Goal: Book appointment/travel/reservation

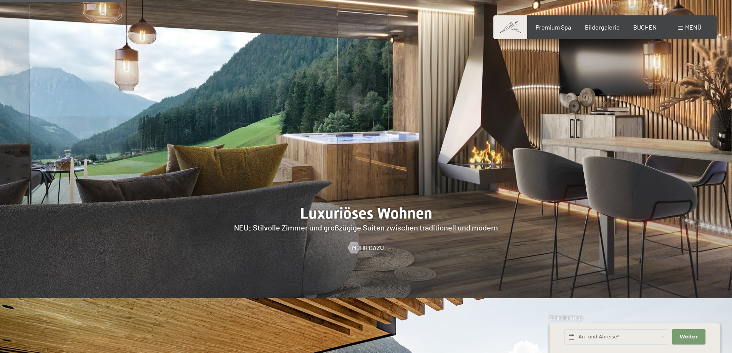
scroll to position [730, 0]
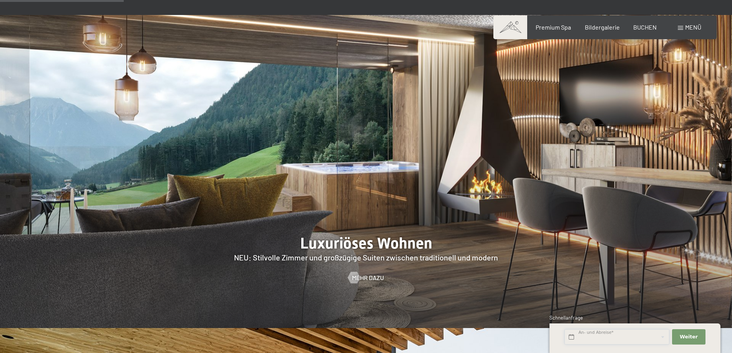
click at [574, 339] on input "text" at bounding box center [617, 337] width 105 height 16
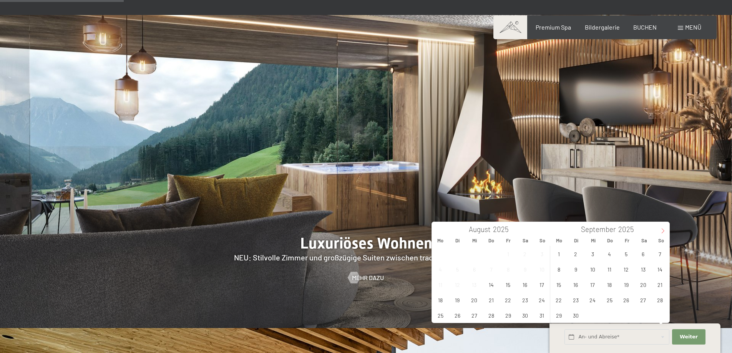
click at [660, 231] on span at bounding box center [662, 228] width 13 height 13
type input "2026"
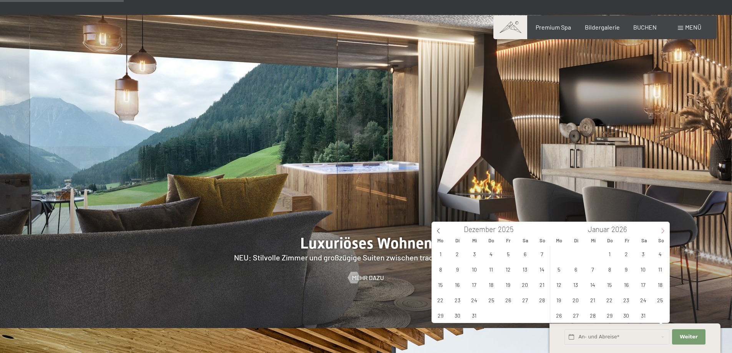
click at [660, 231] on span at bounding box center [662, 228] width 13 height 13
type input "2026"
click at [660, 231] on span at bounding box center [662, 228] width 13 height 13
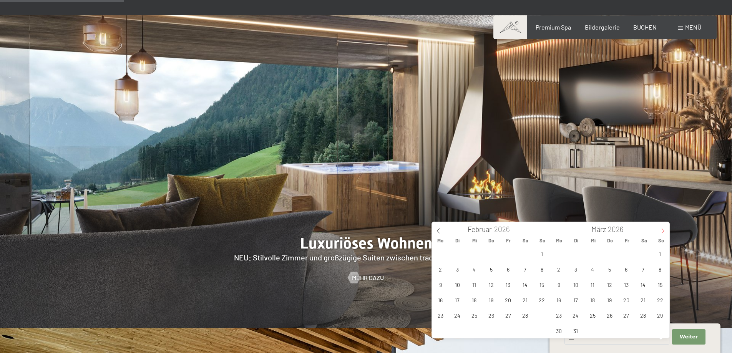
click at [660, 231] on span at bounding box center [662, 228] width 13 height 13
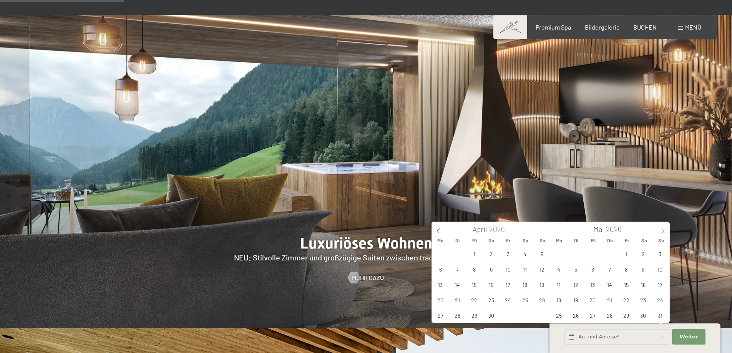
click at [660, 231] on span at bounding box center [662, 228] width 13 height 13
click at [439, 229] on icon at bounding box center [438, 230] width 5 height 5
click at [494, 313] on span "30" at bounding box center [491, 315] width 15 height 15
click at [557, 274] on span "4" at bounding box center [558, 269] width 15 height 15
type input "Do. 30.04.2026 - Mo. 04.05.2026"
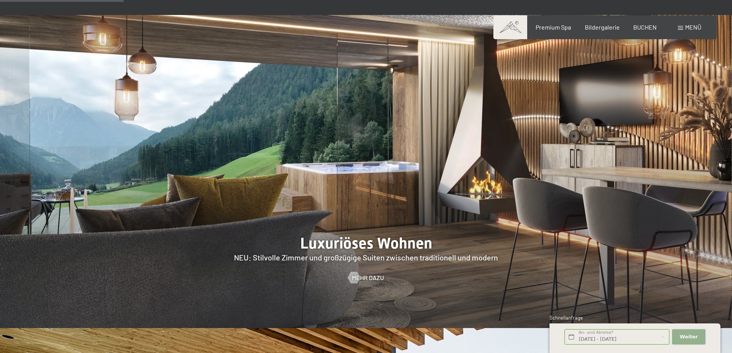
click at [686, 333] on button "Weiter Adressfelder ausblenden" at bounding box center [688, 337] width 33 height 16
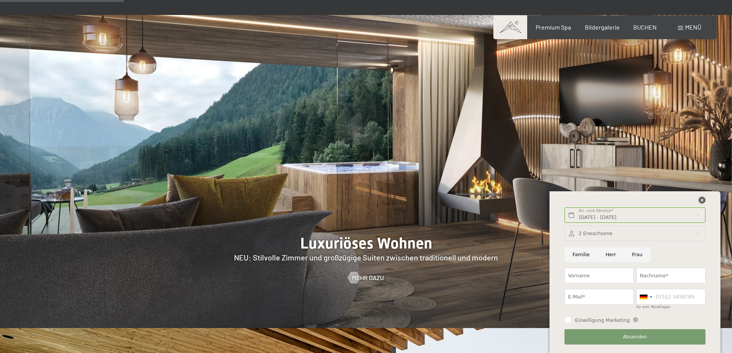
click at [702, 202] on icon at bounding box center [702, 200] width 7 height 7
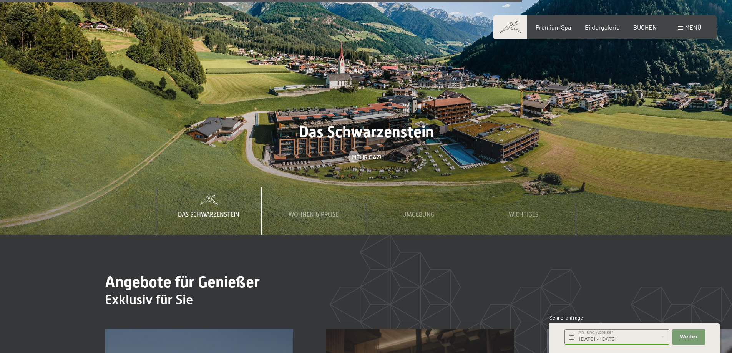
scroll to position [2767, 0]
click at [336, 211] on span "Wohnen & Preise" at bounding box center [314, 214] width 50 height 7
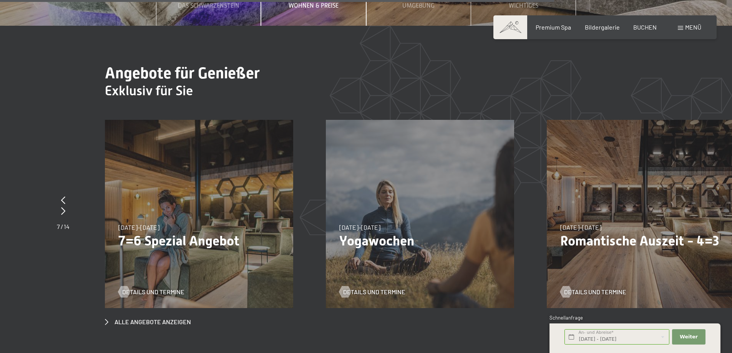
scroll to position [2998, 0]
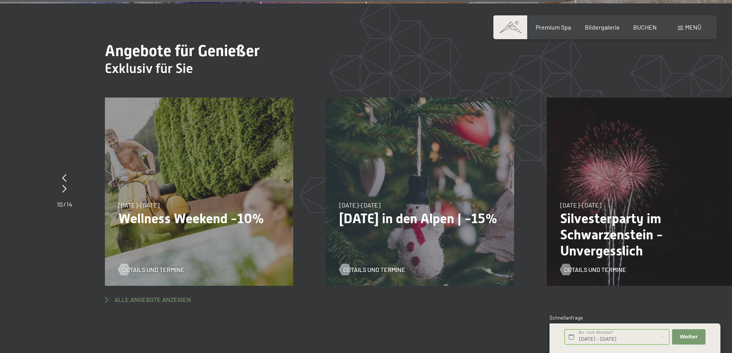
click at [158, 296] on span "Alle Angebote anzeigen" at bounding box center [153, 300] width 76 height 8
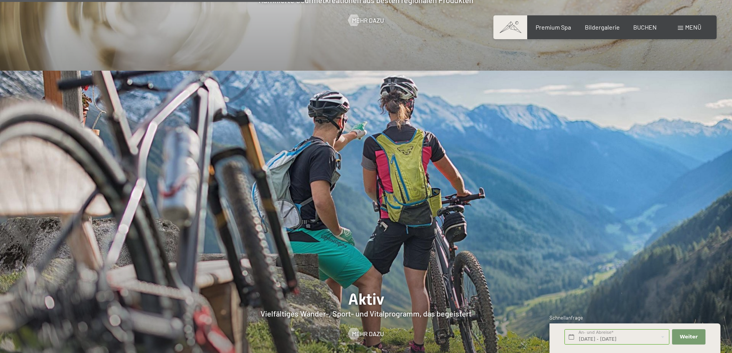
scroll to position [1614, 0]
click at [689, 27] on span "Menü" at bounding box center [693, 26] width 16 height 7
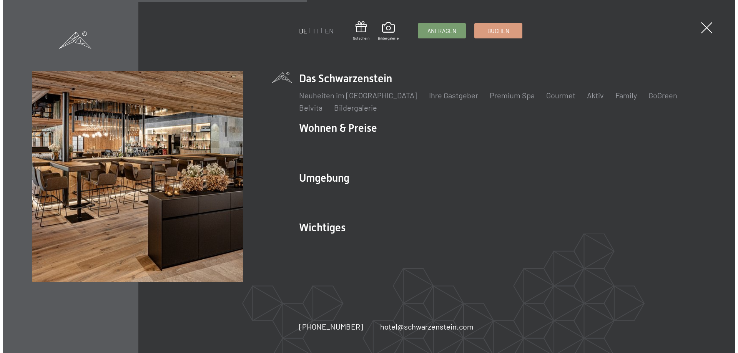
scroll to position [1619, 0]
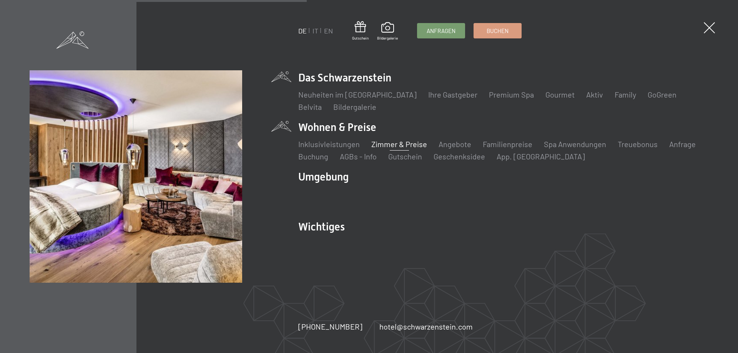
click at [399, 146] on link "Zimmer & Preise" at bounding box center [399, 144] width 56 height 9
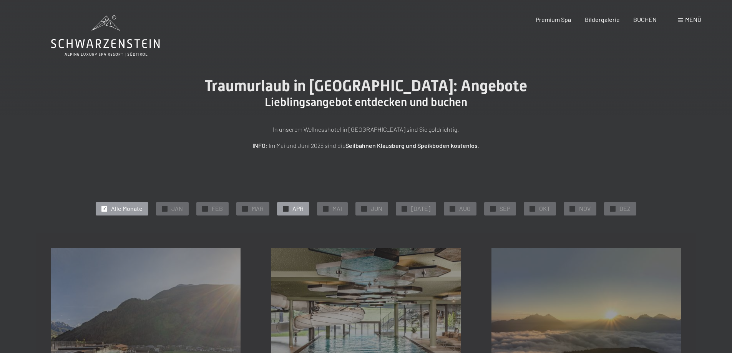
click at [304, 213] on div "✓ APR" at bounding box center [293, 208] width 32 height 13
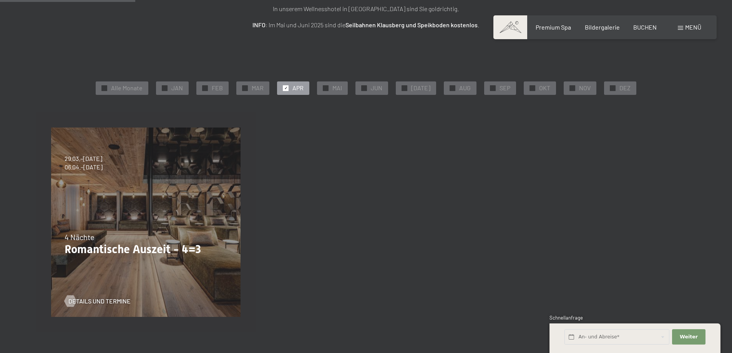
scroll to position [154, 0]
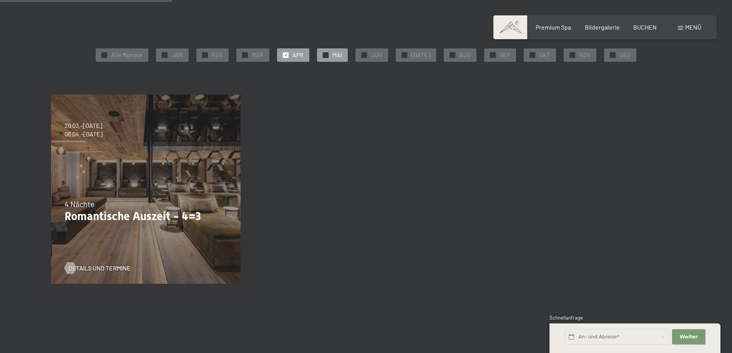
click at [337, 61] on div "✓ MAI" at bounding box center [332, 54] width 31 height 13
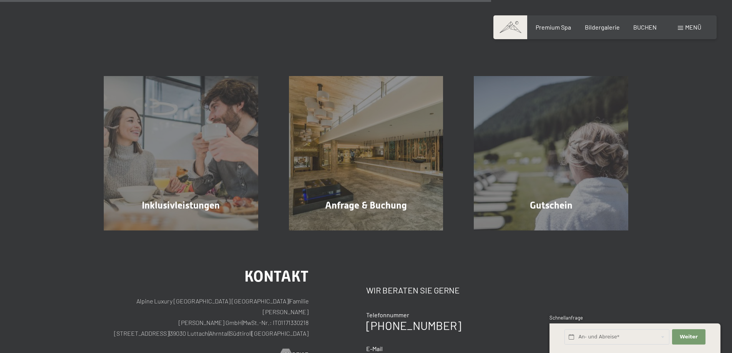
scroll to position [461, 0]
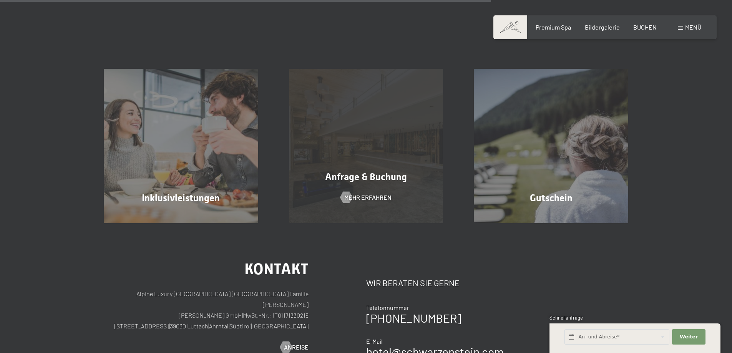
click at [413, 200] on div "Anfrage & Buchung Mehr erfahren" at bounding box center [366, 146] width 185 height 154
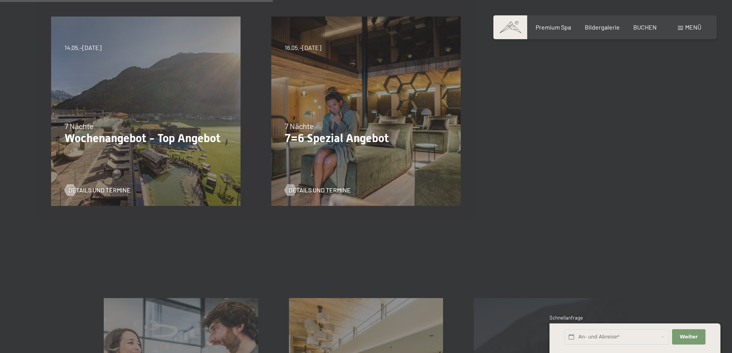
scroll to position [192, 0]
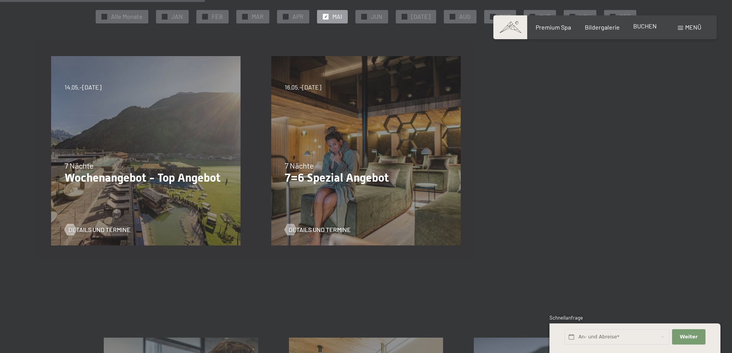
click at [644, 25] on span "BUCHEN" at bounding box center [644, 25] width 23 height 7
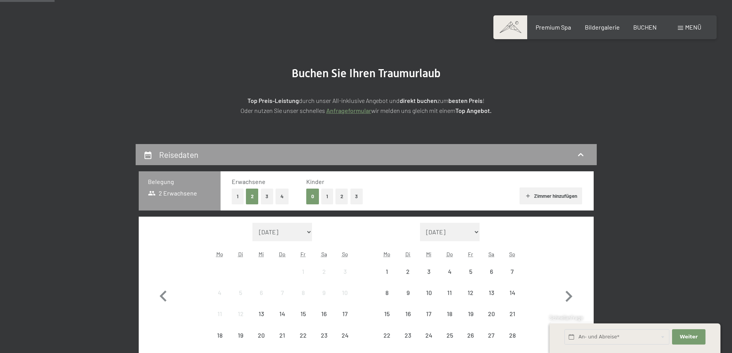
scroll to position [115, 0]
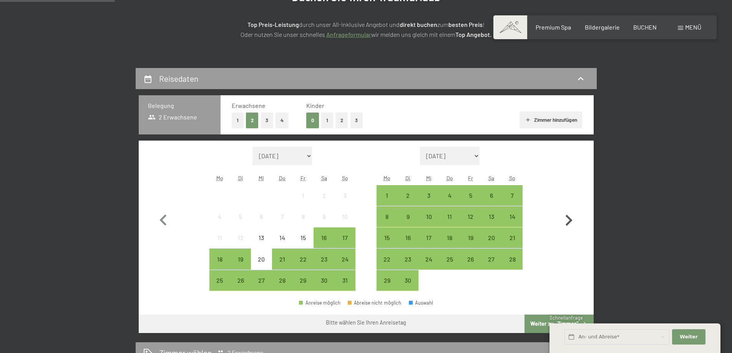
click at [569, 221] on icon "button" at bounding box center [569, 220] width 22 height 22
select select "2025-09-01"
select select "2025-10-01"
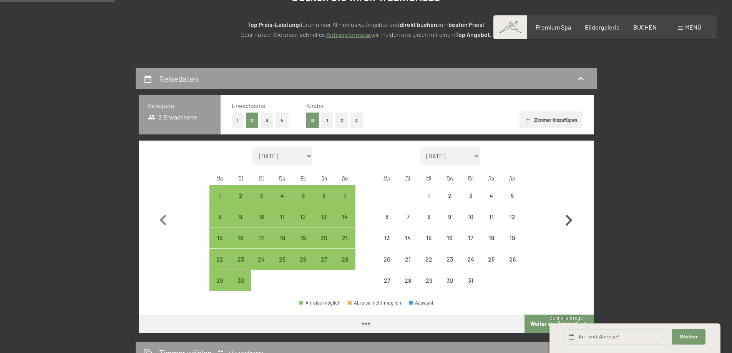
click at [569, 221] on icon "button" at bounding box center [569, 220] width 22 height 22
select select "2025-10-01"
select select "2025-11-01"
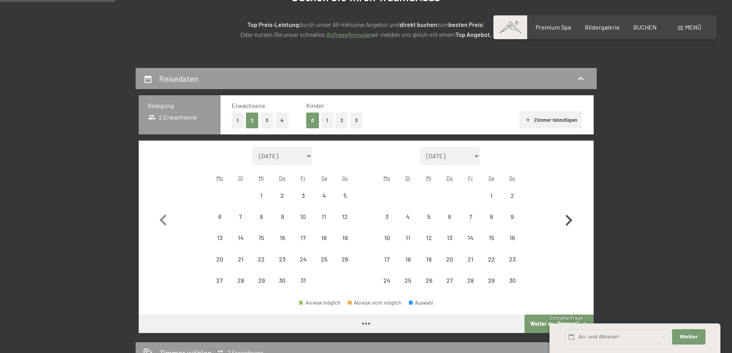
click at [569, 221] on icon "button" at bounding box center [569, 220] width 22 height 22
select select "2026-01-01"
select select "2026-02-01"
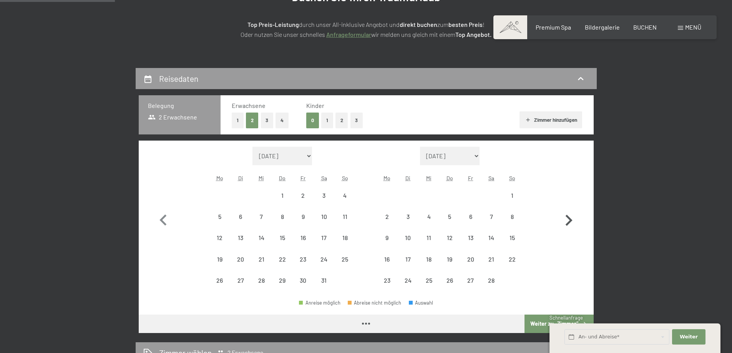
click at [569, 221] on icon "button" at bounding box center [569, 220] width 22 height 22
select select "2026-02-01"
select select "2026-03-01"
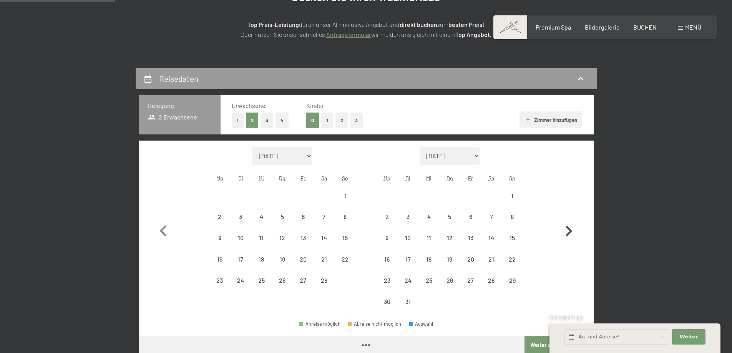
click at [569, 221] on icon "button" at bounding box center [569, 231] width 22 height 22
select select "2026-03-01"
select select "2026-04-01"
select select "2026-03-01"
select select "2026-04-01"
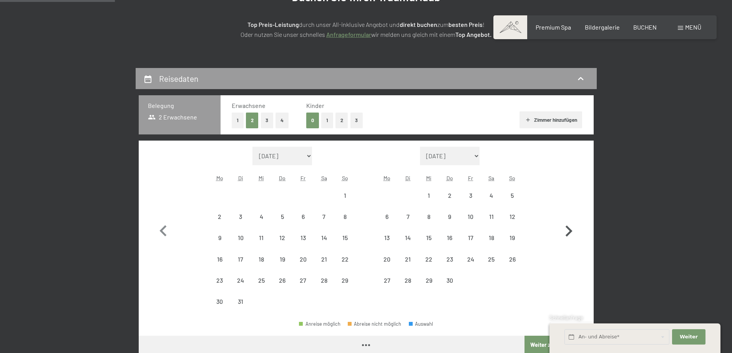
select select "2026-03-01"
select select "2026-04-01"
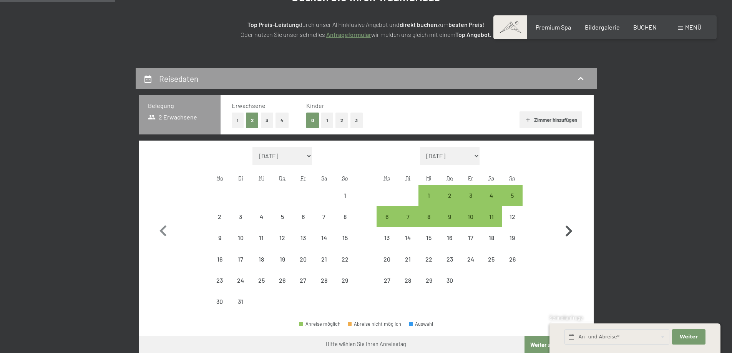
click at [569, 221] on icon "button" at bounding box center [569, 231] width 22 height 22
select select "2026-04-01"
select select "2026-05-01"
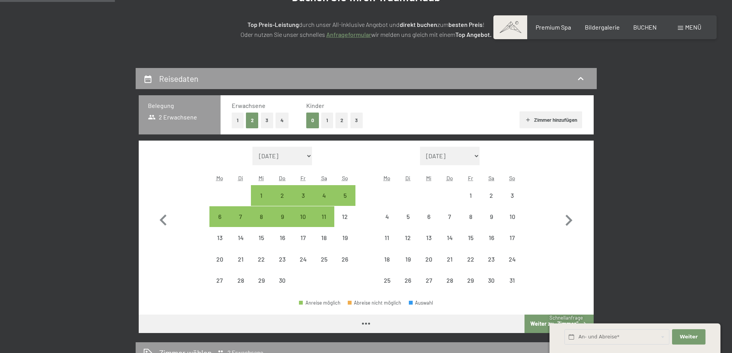
select select "2026-04-01"
select select "2026-05-01"
click at [285, 284] on div "30" at bounding box center [282, 286] width 19 height 19
select select "2026-04-01"
select select "2026-05-01"
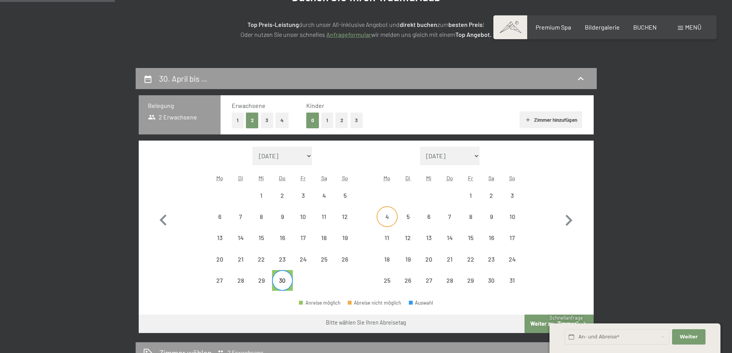
click at [389, 219] on div "4" at bounding box center [386, 223] width 19 height 19
select select "2026-04-01"
select select "2026-05-01"
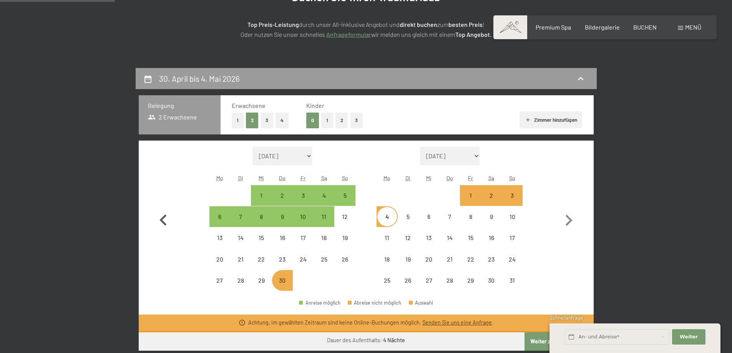
click at [159, 220] on icon "button" at bounding box center [163, 220] width 22 height 22
select select "2026-03-01"
select select "2026-04-01"
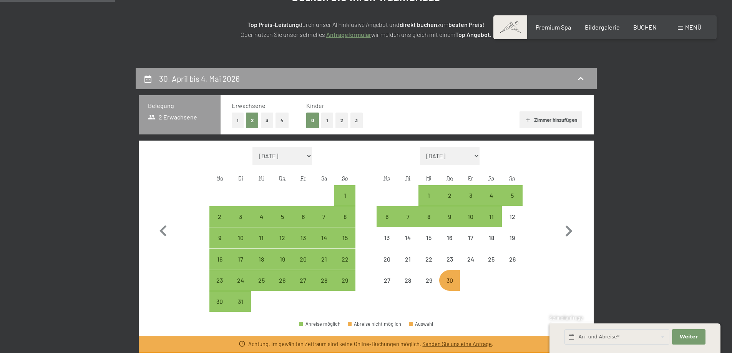
click at [447, 282] on div "30" at bounding box center [449, 286] width 19 height 19
select select "2026-03-01"
select select "2026-04-01"
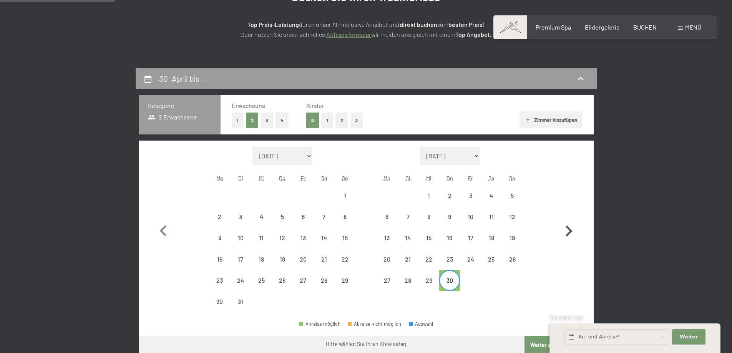
click at [566, 233] on icon "button" at bounding box center [569, 231] width 22 height 22
select select "2026-04-01"
select select "2026-05-01"
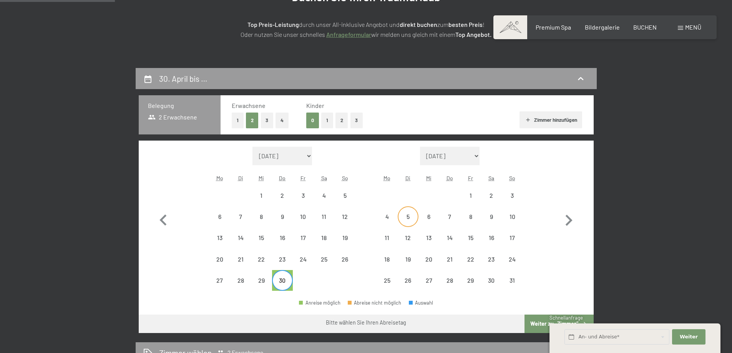
click at [415, 218] on div "5" at bounding box center [408, 223] width 19 height 19
select select "2026-04-01"
select select "2026-05-01"
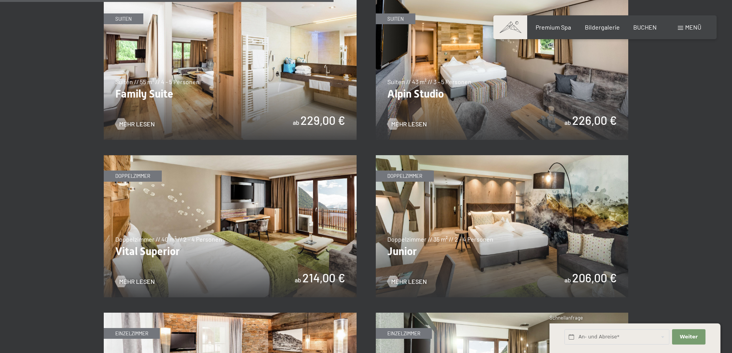
scroll to position [961, 0]
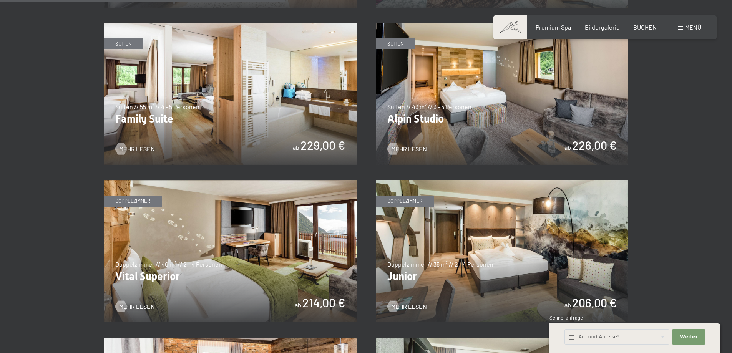
click at [449, 240] on img at bounding box center [502, 251] width 253 height 142
click at [499, 121] on img at bounding box center [502, 94] width 253 height 142
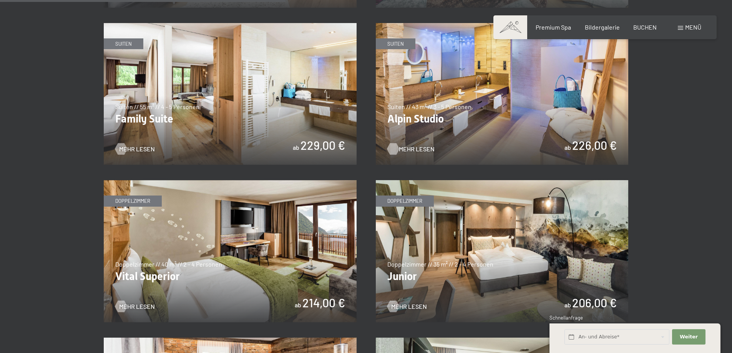
click at [425, 145] on span "Mehr Lesen" at bounding box center [417, 149] width 36 height 8
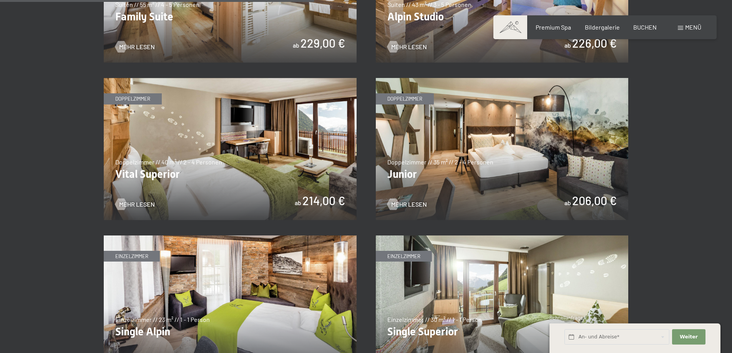
scroll to position [1076, 0]
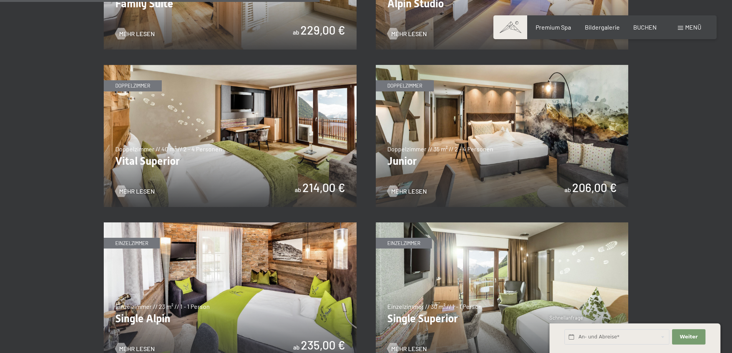
click at [157, 111] on img at bounding box center [230, 136] width 253 height 142
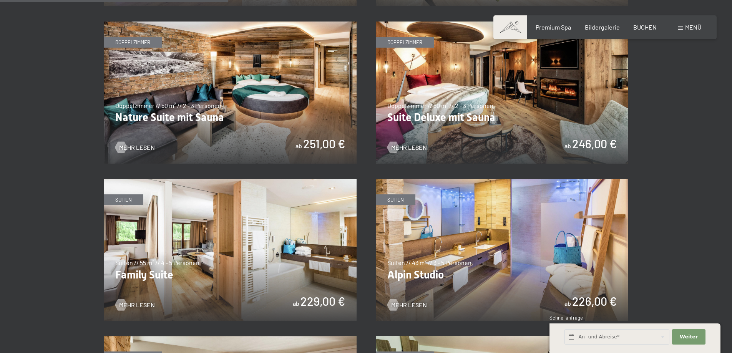
scroll to position [769, 0]
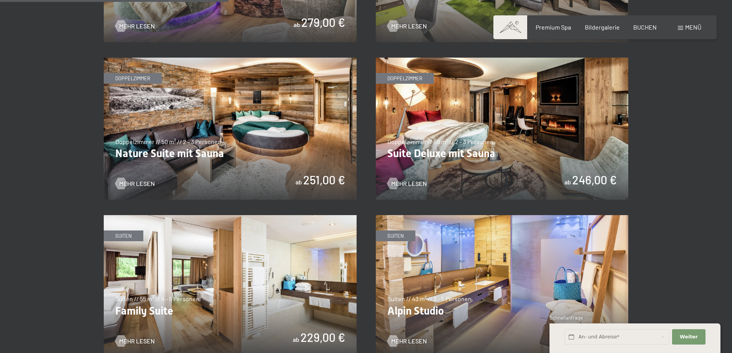
click at [257, 142] on img at bounding box center [230, 129] width 253 height 142
click at [456, 146] on img at bounding box center [502, 129] width 253 height 142
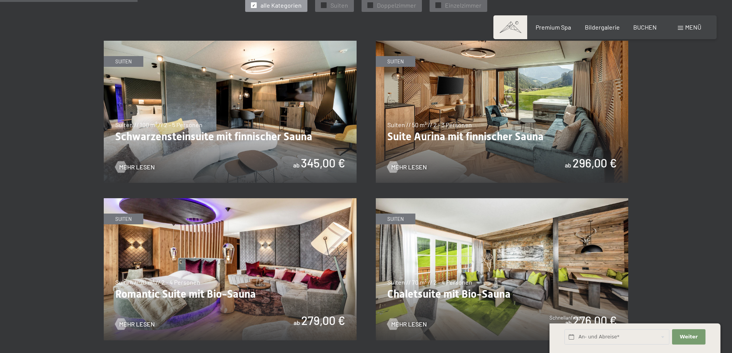
scroll to position [461, 0]
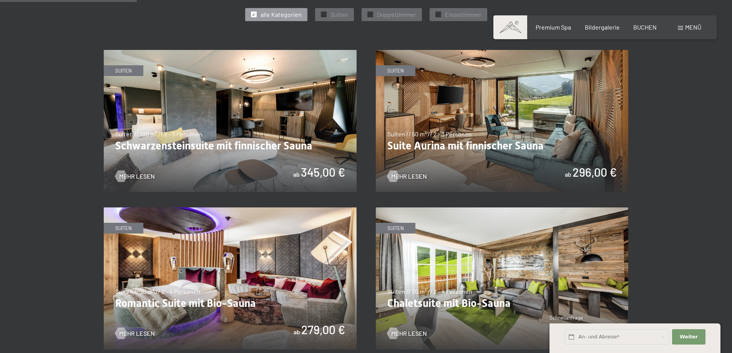
click at [422, 141] on img at bounding box center [502, 121] width 253 height 142
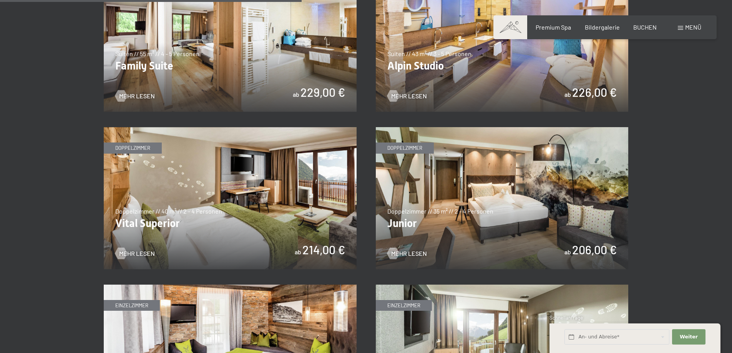
scroll to position [1038, 0]
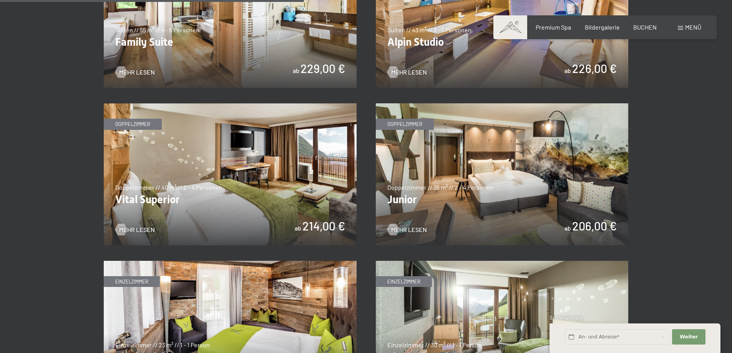
drag, startPoint x: 2, startPoint y: 236, endPoint x: 128, endPoint y: 251, distance: 127.2
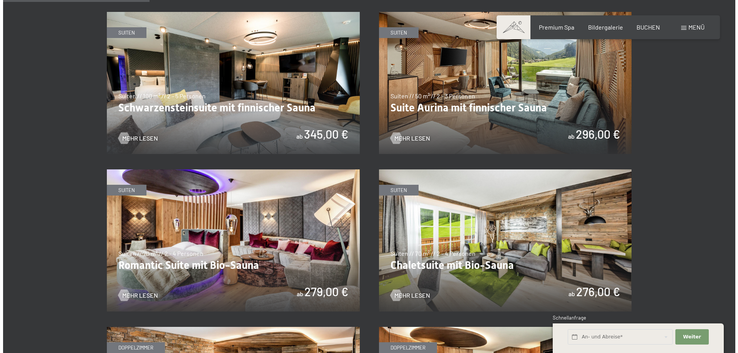
scroll to position [307, 0]
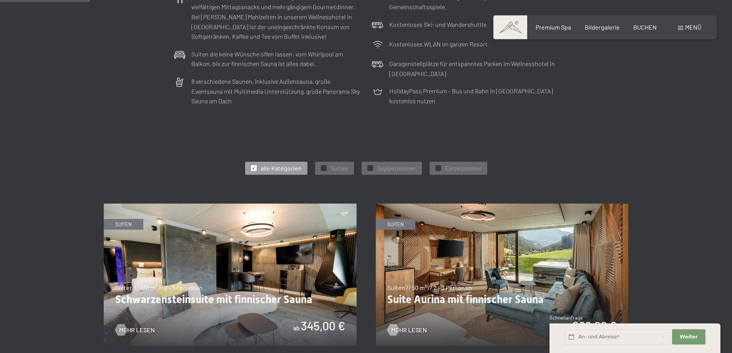
click at [685, 29] on span "Menü" at bounding box center [693, 26] width 16 height 7
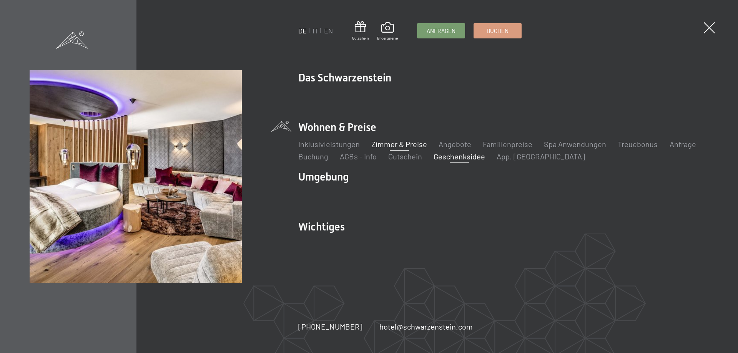
click at [454, 159] on link "Geschenksidee" at bounding box center [459, 156] width 51 height 9
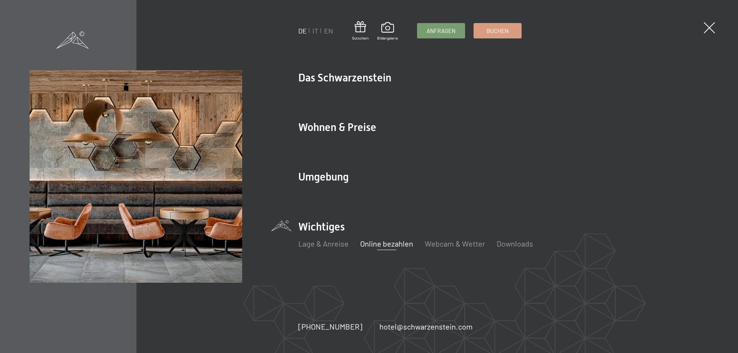
click at [386, 244] on link "Online bezahlen" at bounding box center [386, 243] width 53 height 9
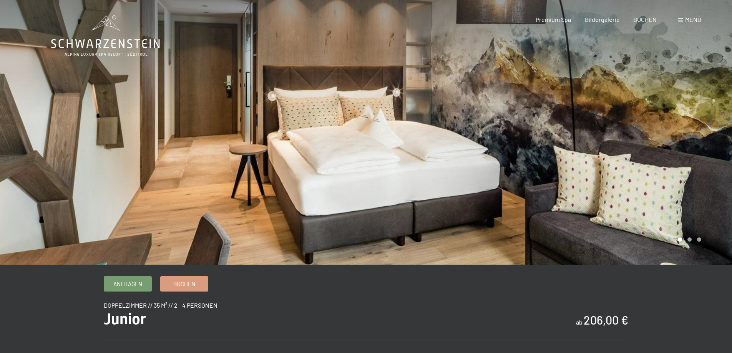
click at [452, 243] on div at bounding box center [549, 132] width 366 height 265
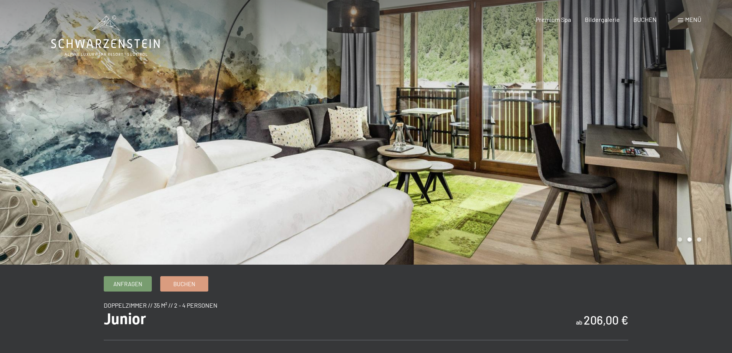
click at [452, 246] on div at bounding box center [549, 132] width 366 height 265
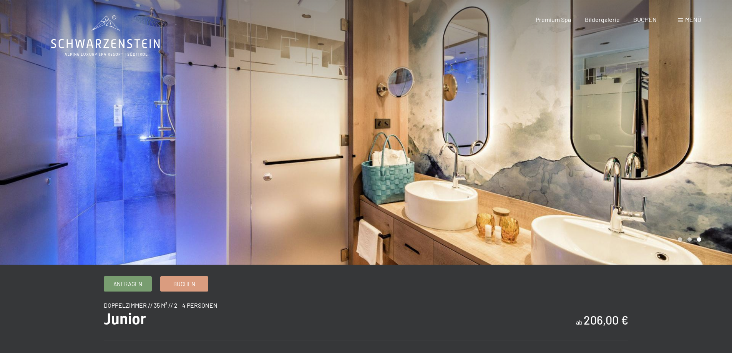
click at [452, 246] on div at bounding box center [549, 132] width 366 height 265
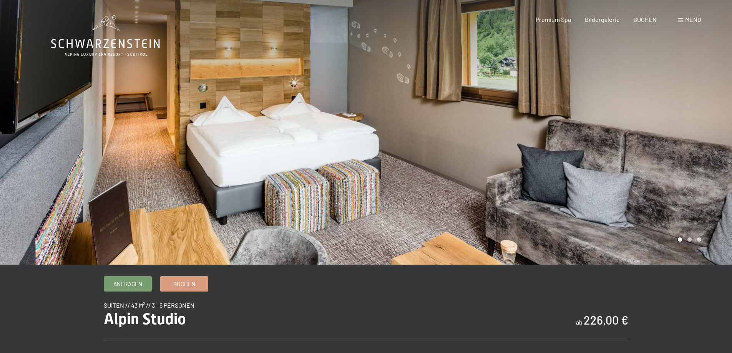
click at [452, 143] on div at bounding box center [549, 132] width 366 height 265
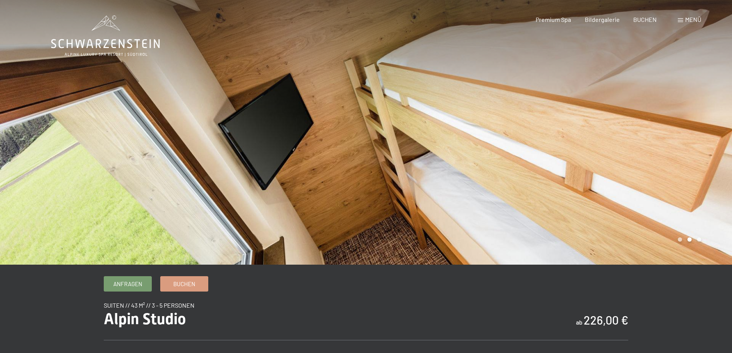
click at [452, 143] on div at bounding box center [549, 132] width 366 height 265
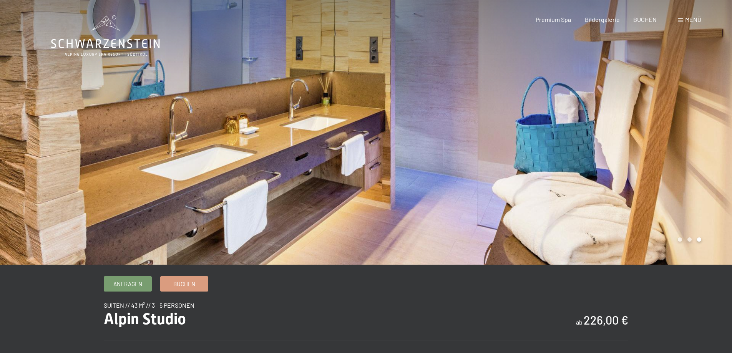
click at [452, 143] on div at bounding box center [549, 132] width 366 height 265
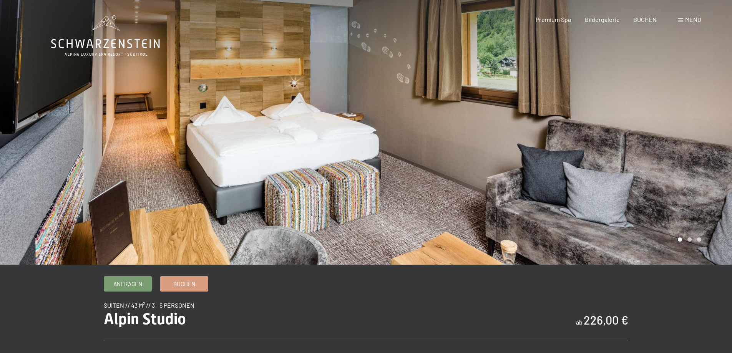
click at [452, 143] on div at bounding box center [549, 132] width 366 height 265
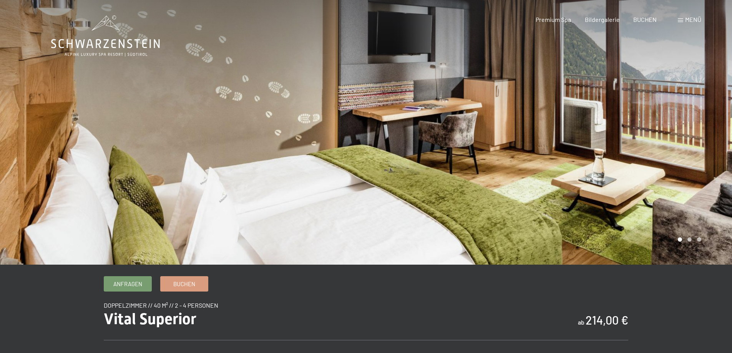
click at [458, 171] on div at bounding box center [549, 132] width 366 height 265
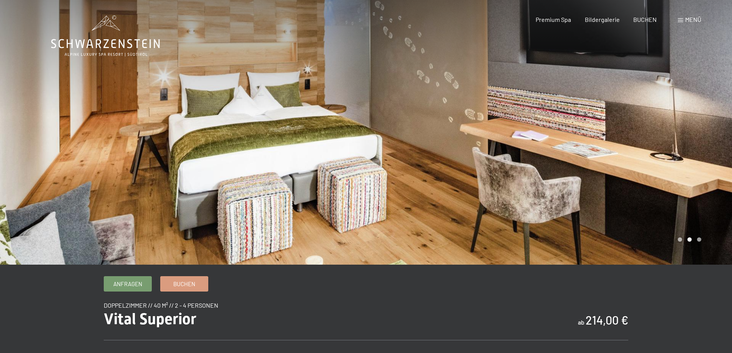
click at [458, 171] on div at bounding box center [549, 132] width 366 height 265
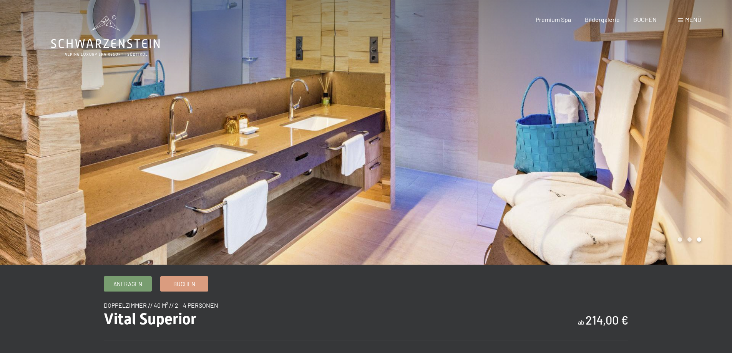
click at [458, 171] on div at bounding box center [549, 132] width 366 height 265
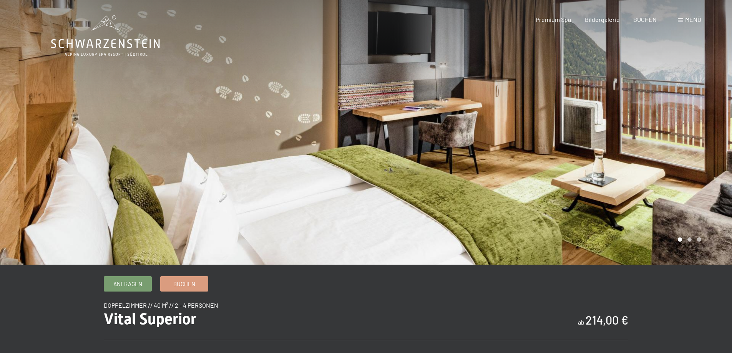
click at [458, 171] on div at bounding box center [549, 132] width 366 height 265
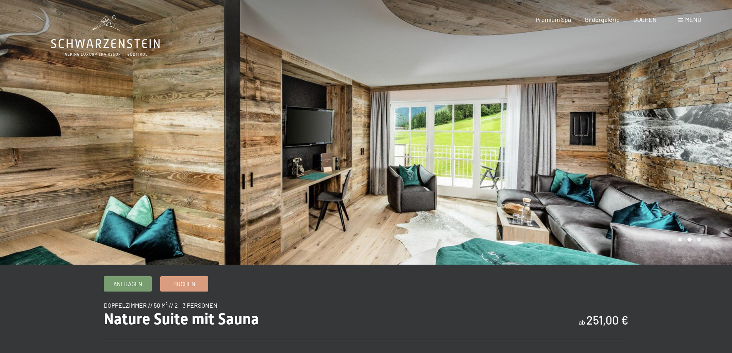
click at [542, 202] on div at bounding box center [549, 132] width 366 height 265
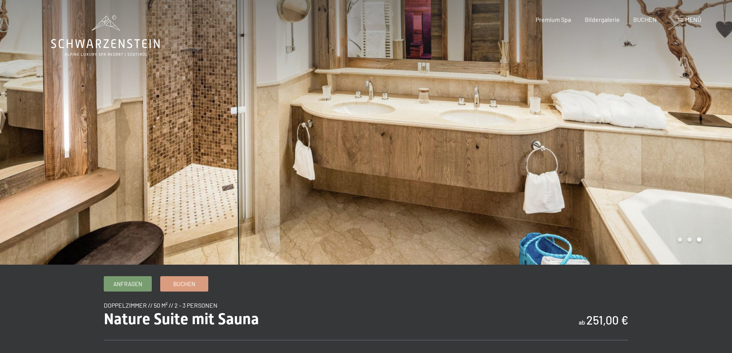
click at [542, 202] on div at bounding box center [549, 132] width 366 height 265
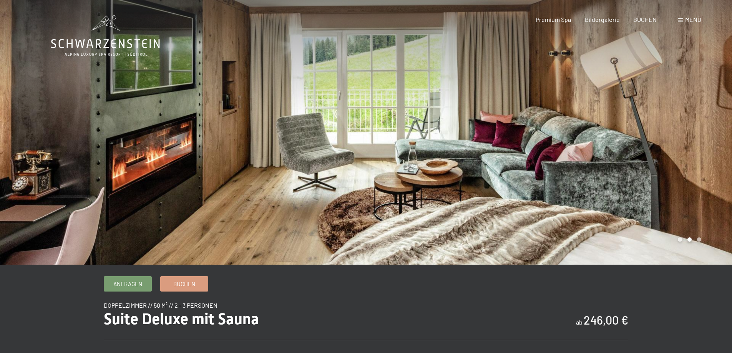
click at [419, 181] on div at bounding box center [549, 132] width 366 height 265
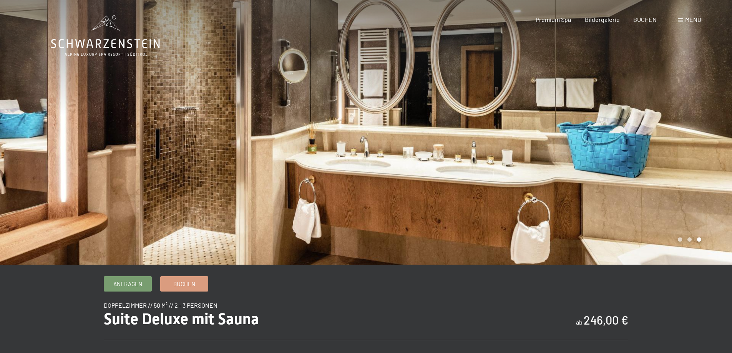
click at [419, 181] on div at bounding box center [549, 132] width 366 height 265
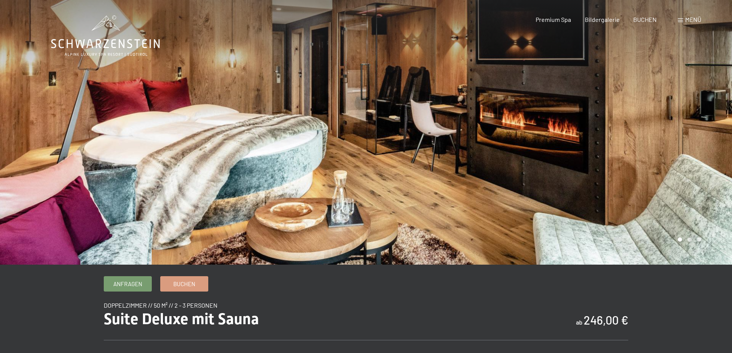
click at [419, 181] on div at bounding box center [549, 132] width 366 height 265
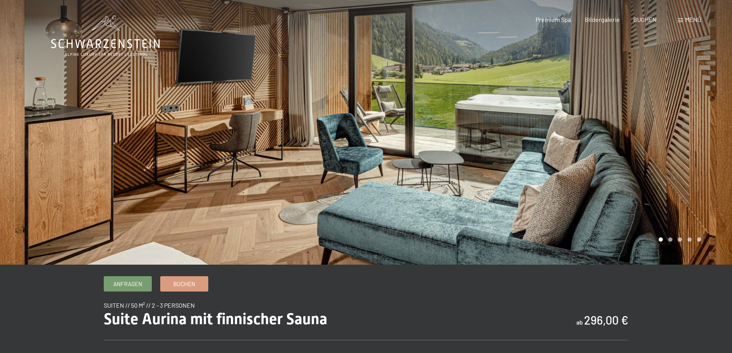
click at [423, 154] on div at bounding box center [549, 132] width 366 height 265
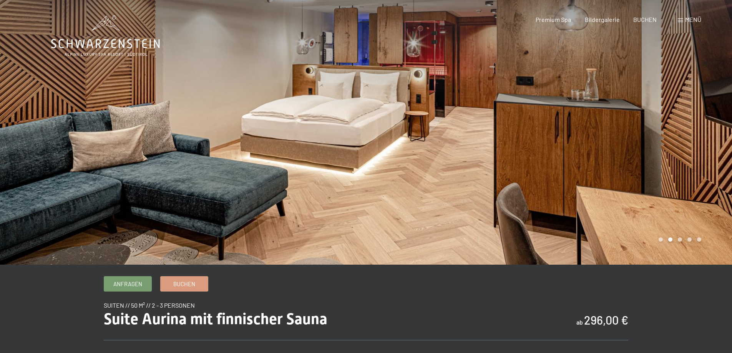
click at [423, 154] on div at bounding box center [549, 132] width 366 height 265
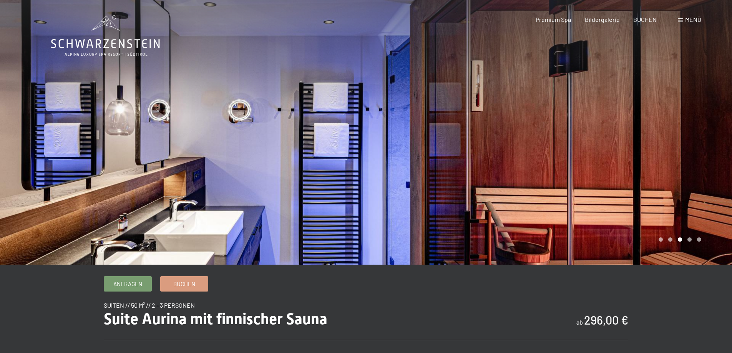
click at [423, 154] on div at bounding box center [549, 132] width 366 height 265
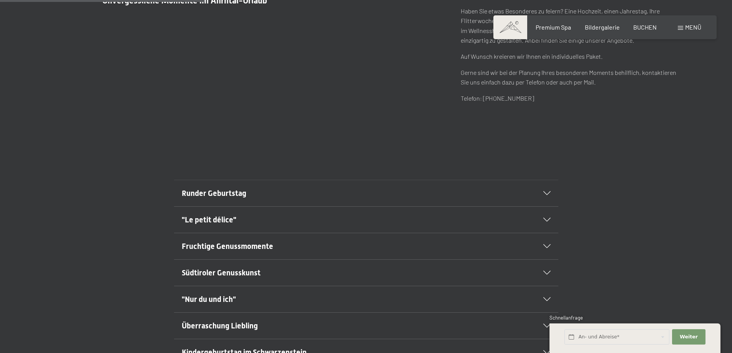
scroll to position [423, 0]
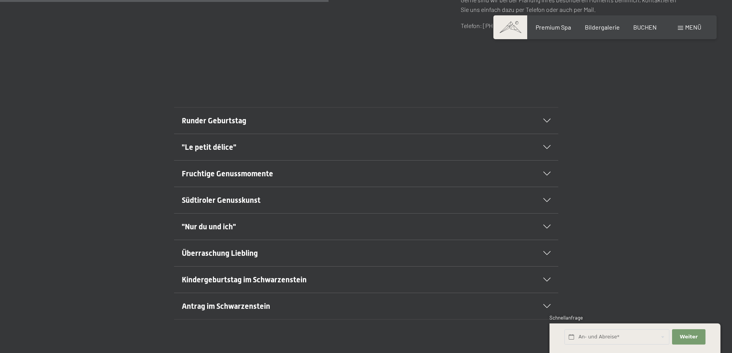
click at [389, 126] on div "Runder Geburtstag" at bounding box center [366, 121] width 369 height 26
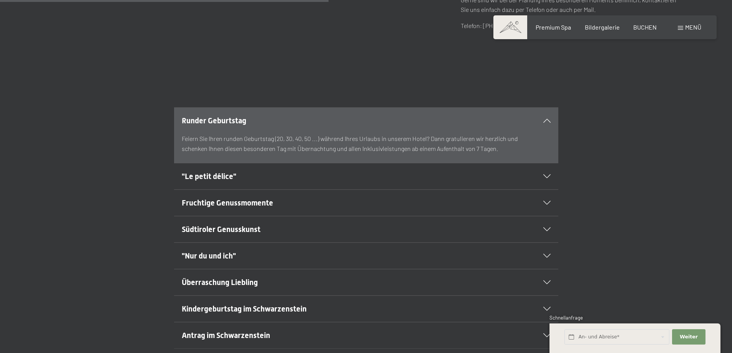
click at [551, 121] on section "Runder Geburtstag [PERSON_NAME] Sie Ihren runden Geburtstag (20, 30, 40, 50 ...…" at bounding box center [366, 135] width 384 height 56
click at [549, 120] on icon at bounding box center [546, 121] width 7 height 4
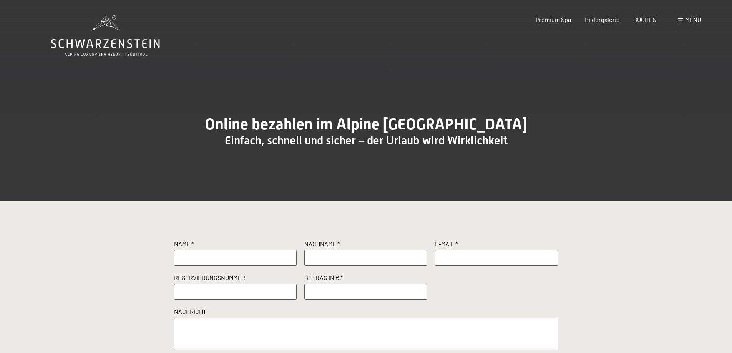
click at [690, 21] on span "Menü" at bounding box center [693, 19] width 16 height 7
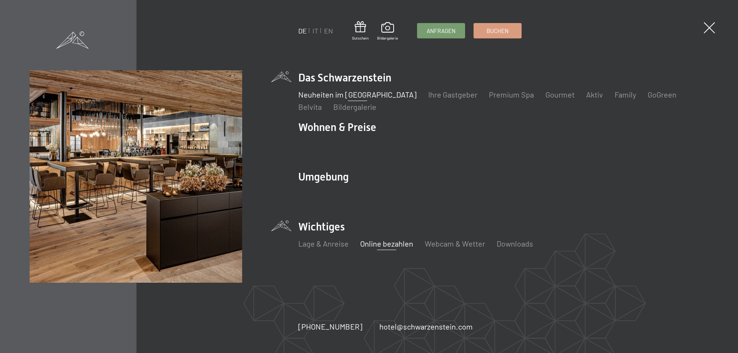
click at [367, 93] on link "Neuheiten im [GEOGRAPHIC_DATA]" at bounding box center [357, 94] width 118 height 9
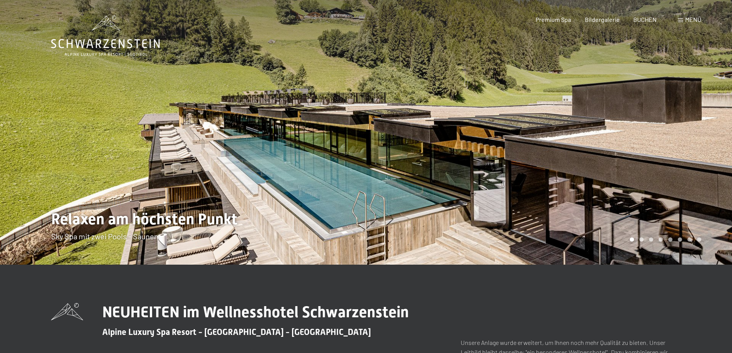
click at [371, 101] on div at bounding box center [549, 132] width 366 height 265
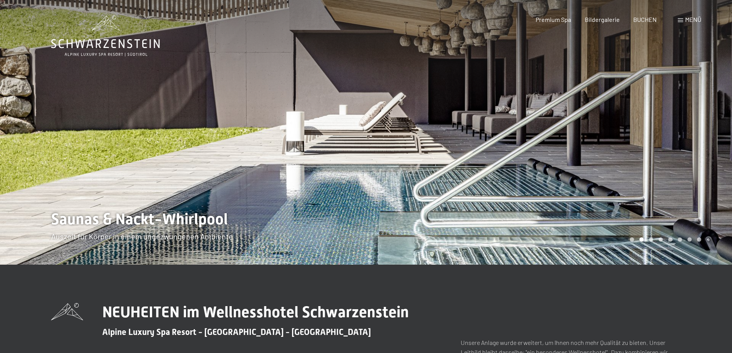
click at [371, 101] on div at bounding box center [549, 132] width 366 height 265
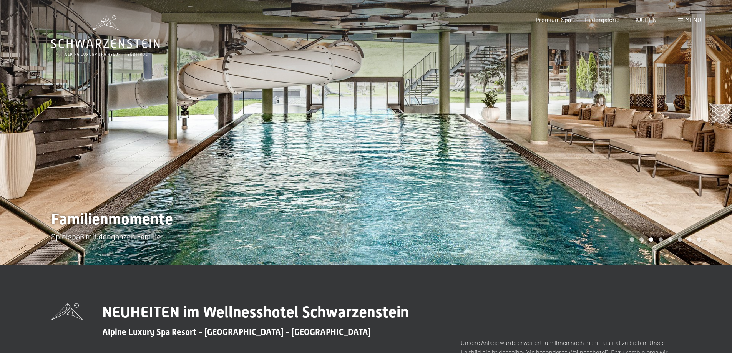
click at [371, 101] on div at bounding box center [549, 132] width 366 height 265
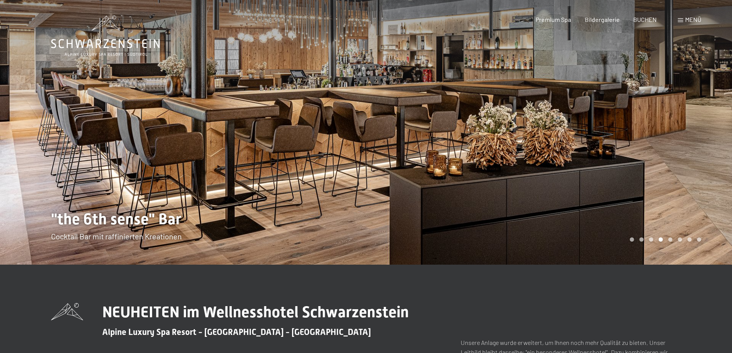
click at [371, 101] on div at bounding box center [549, 132] width 366 height 265
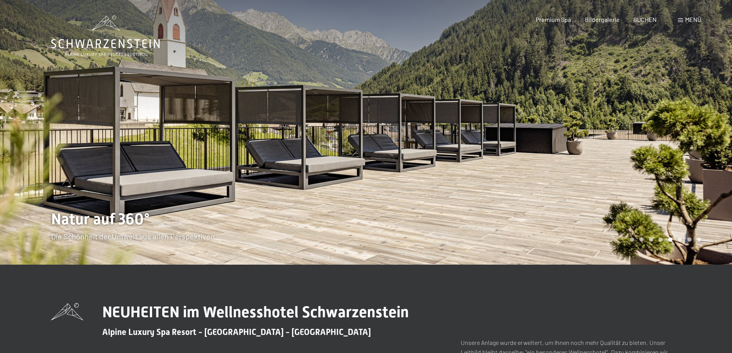
click at [371, 101] on div at bounding box center [549, 132] width 366 height 265
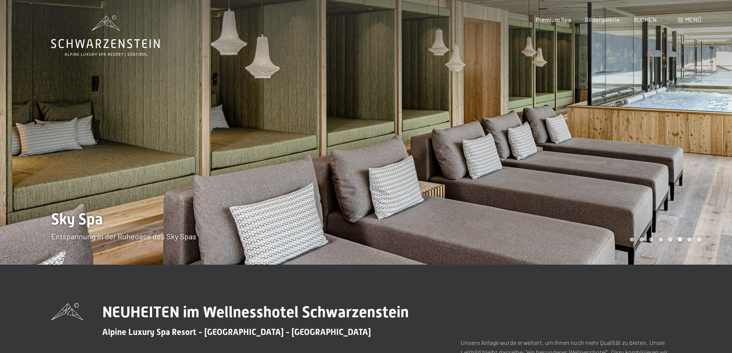
click at [371, 101] on div at bounding box center [549, 132] width 366 height 265
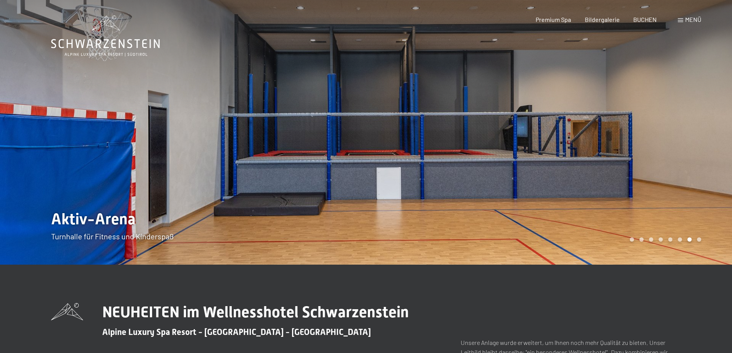
click at [371, 101] on div at bounding box center [549, 132] width 366 height 265
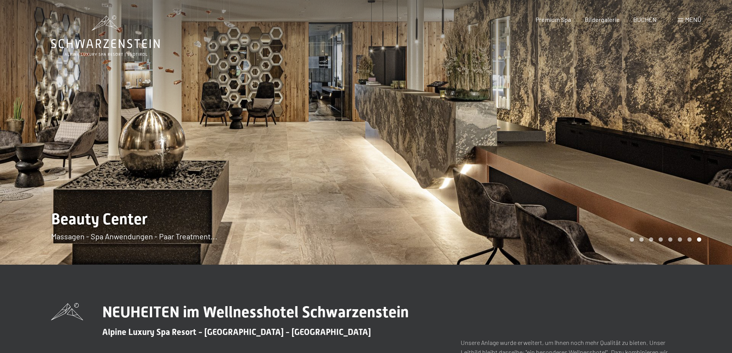
click at [371, 101] on div at bounding box center [549, 132] width 366 height 265
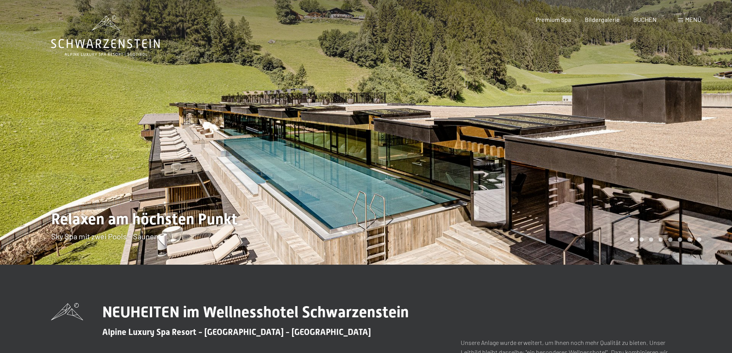
click at [371, 101] on div at bounding box center [549, 132] width 366 height 265
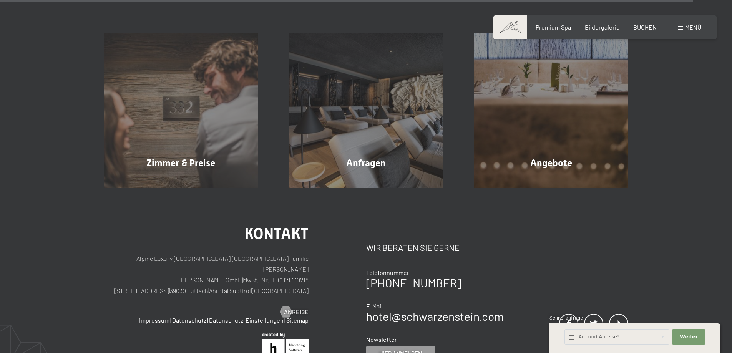
scroll to position [3113, 0]
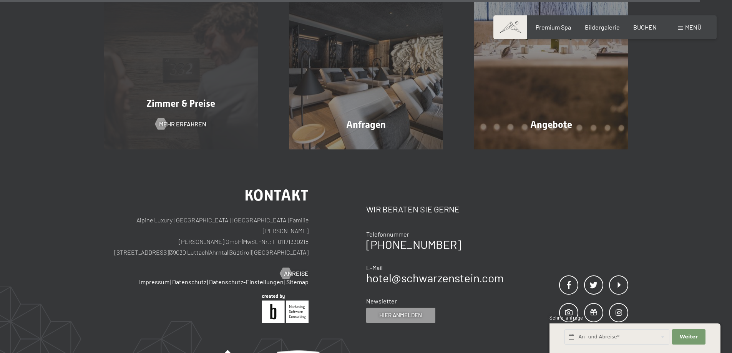
click at [207, 113] on div "Zimmer & Preise Mehr erfahren" at bounding box center [180, 72] width 185 height 154
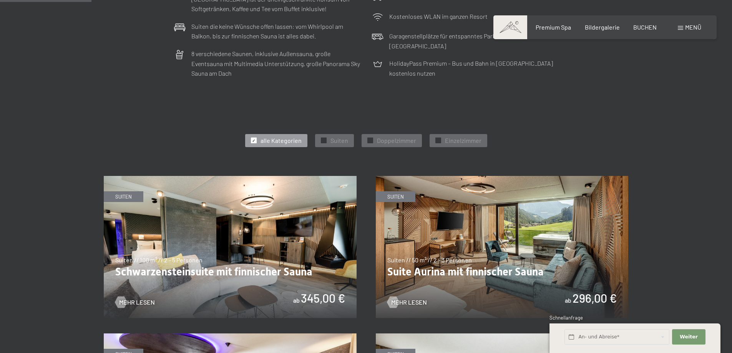
scroll to position [346, 0]
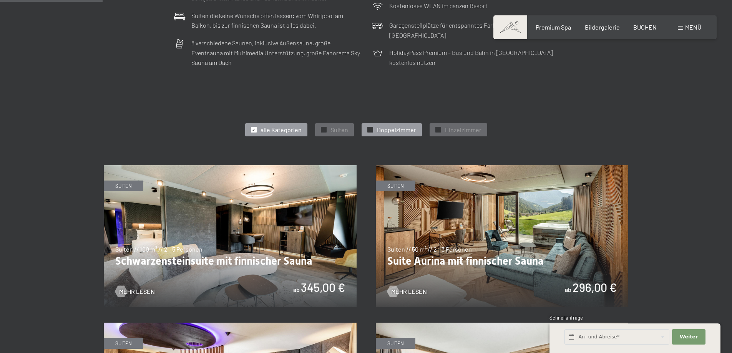
click at [379, 126] on span "Doppelzimmer" at bounding box center [396, 130] width 39 height 8
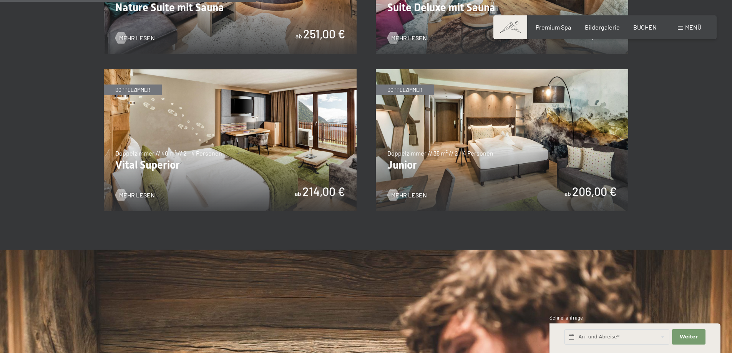
scroll to position [576, 0]
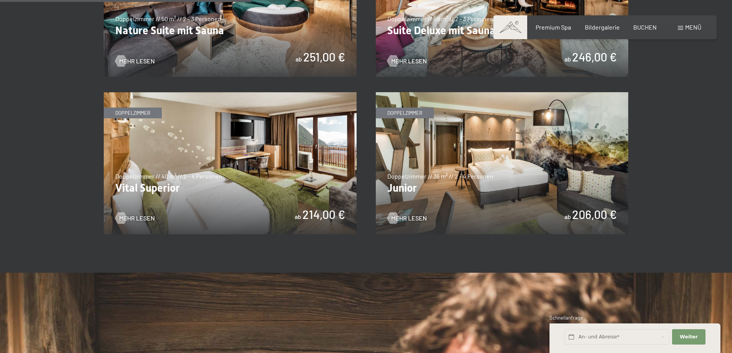
click at [513, 152] on img at bounding box center [502, 163] width 253 height 142
